Goal: Information Seeking & Learning: Learn about a topic

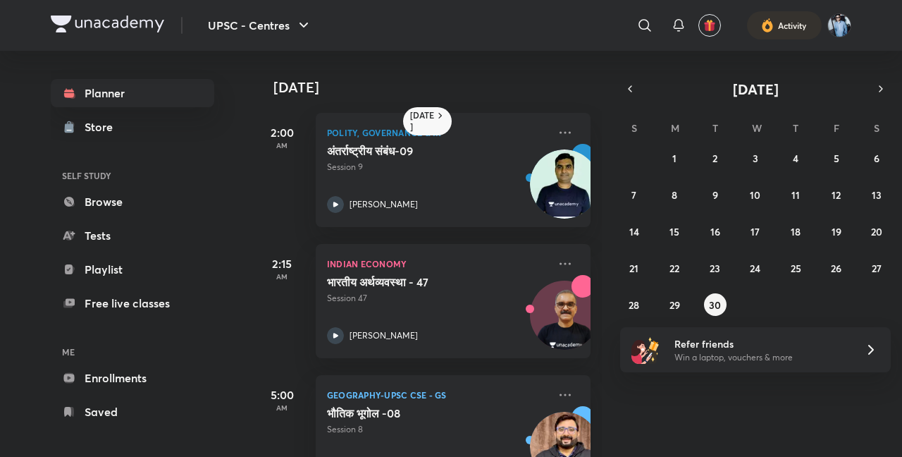
scroll to position [185, 0]
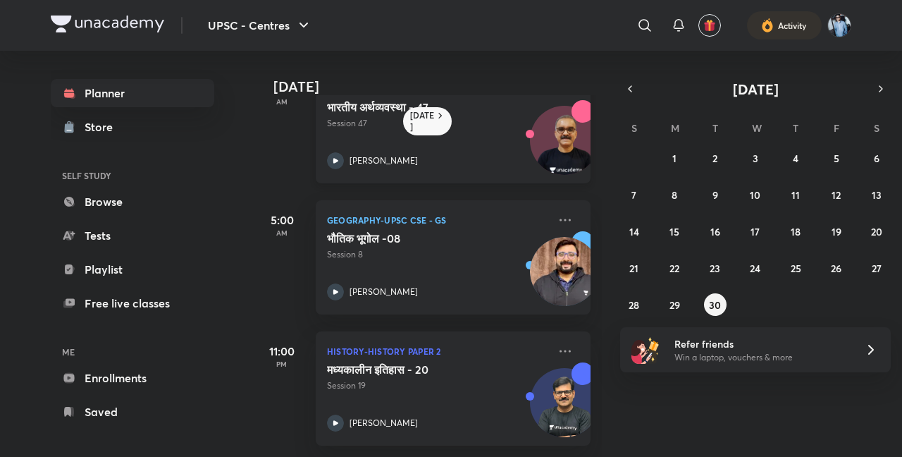
click at [556, 127] on img at bounding box center [565, 147] width 68 height 68
click at [878, 92] on icon "button" at bounding box center [880, 88] width 11 height 13
click at [794, 161] on abbr "2" at bounding box center [795, 157] width 5 height 13
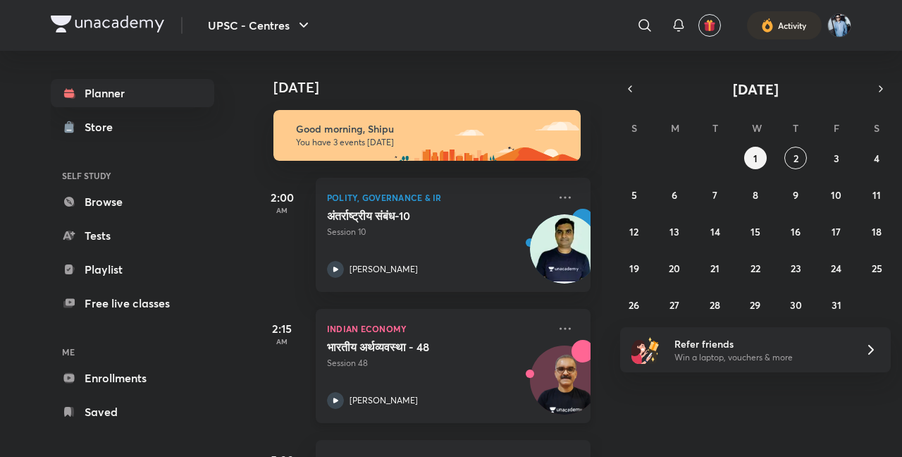
click at [548, 374] on img at bounding box center [565, 387] width 68 height 68
click at [557, 352] on div at bounding box center [565, 381] width 68 height 68
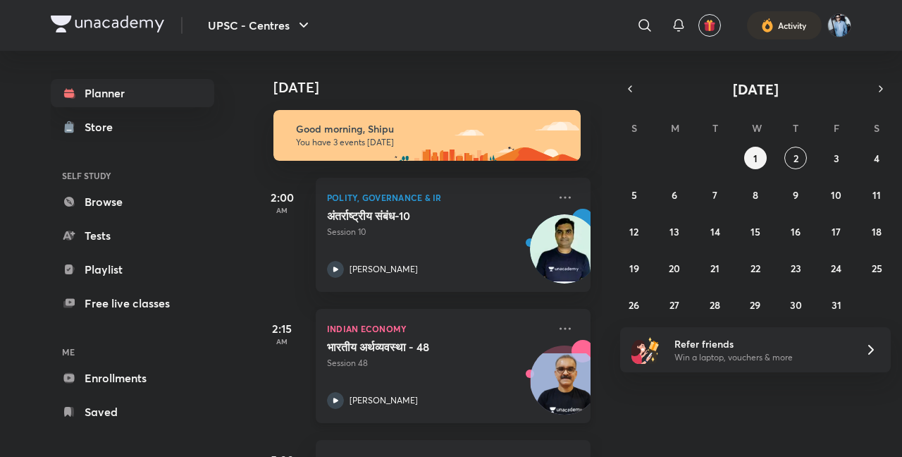
click at [557, 352] on div at bounding box center [565, 381] width 68 height 68
